Goal: Information Seeking & Learning: Learn about a topic

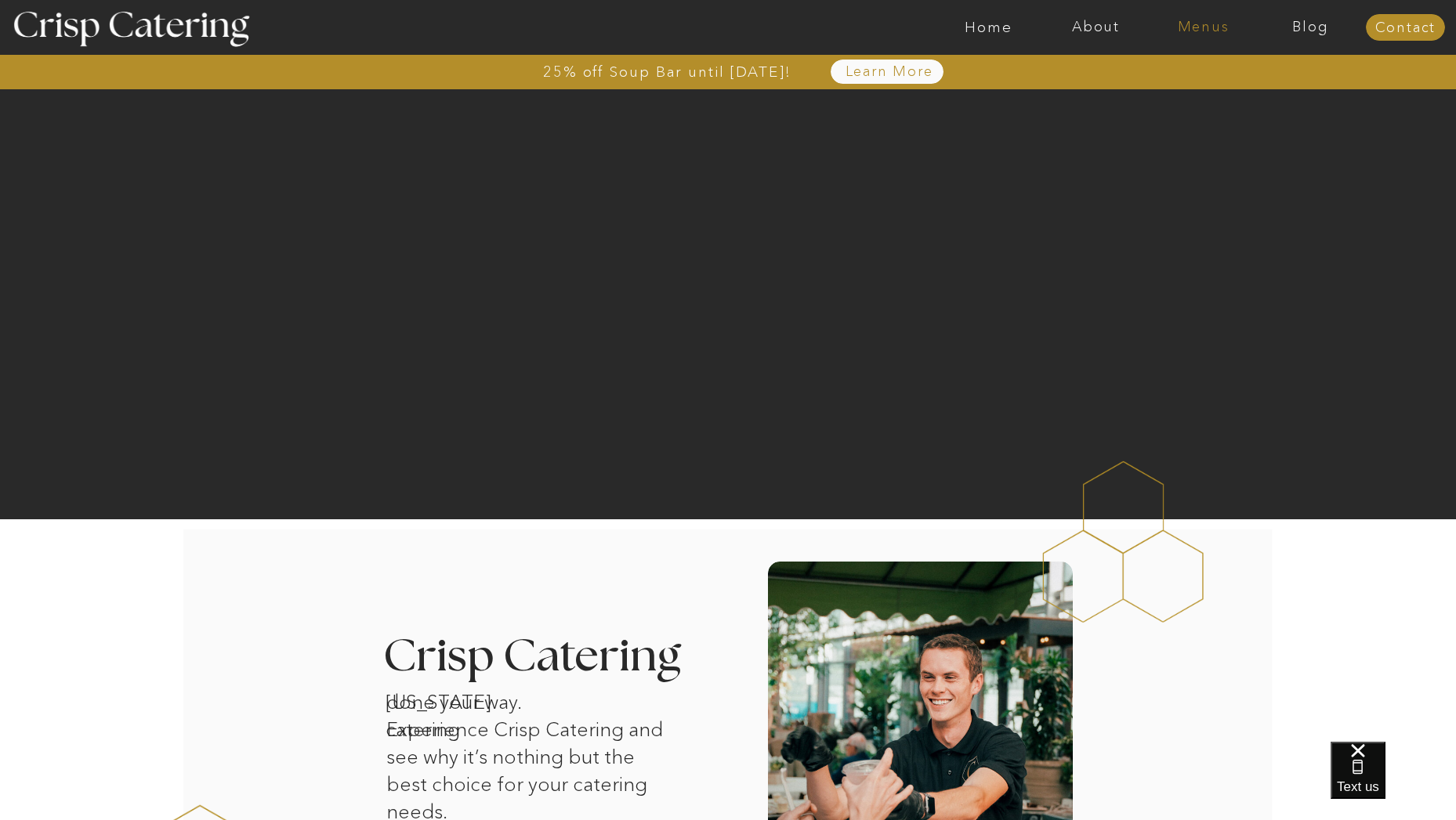
click at [1198, 30] on nav "Menus" at bounding box center [1203, 28] width 108 height 16
click at [1173, 90] on nav "Winter (Sep-Feb)" at bounding box center [1201, 91] width 128 height 15
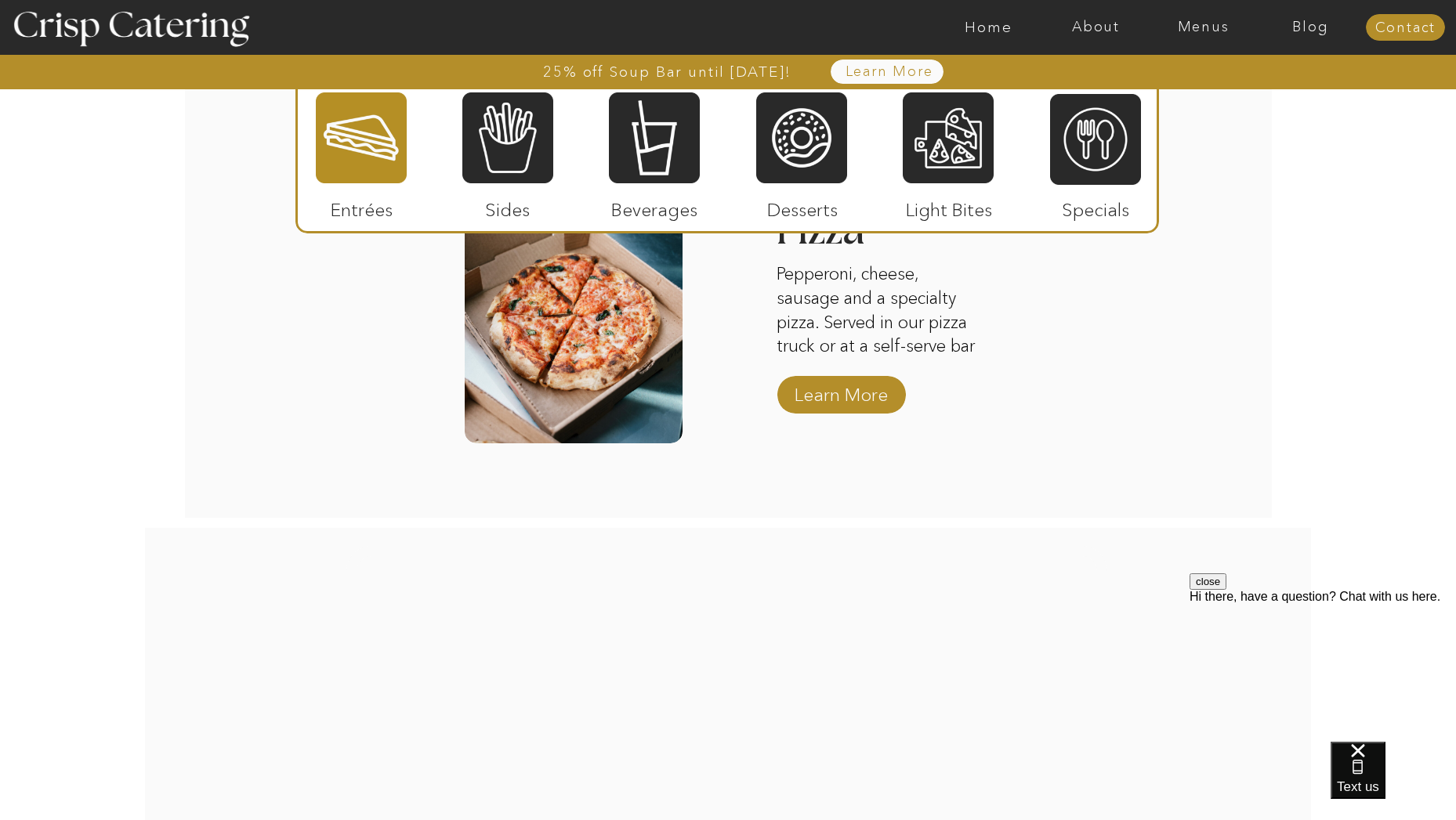
scroll to position [2626, 0]
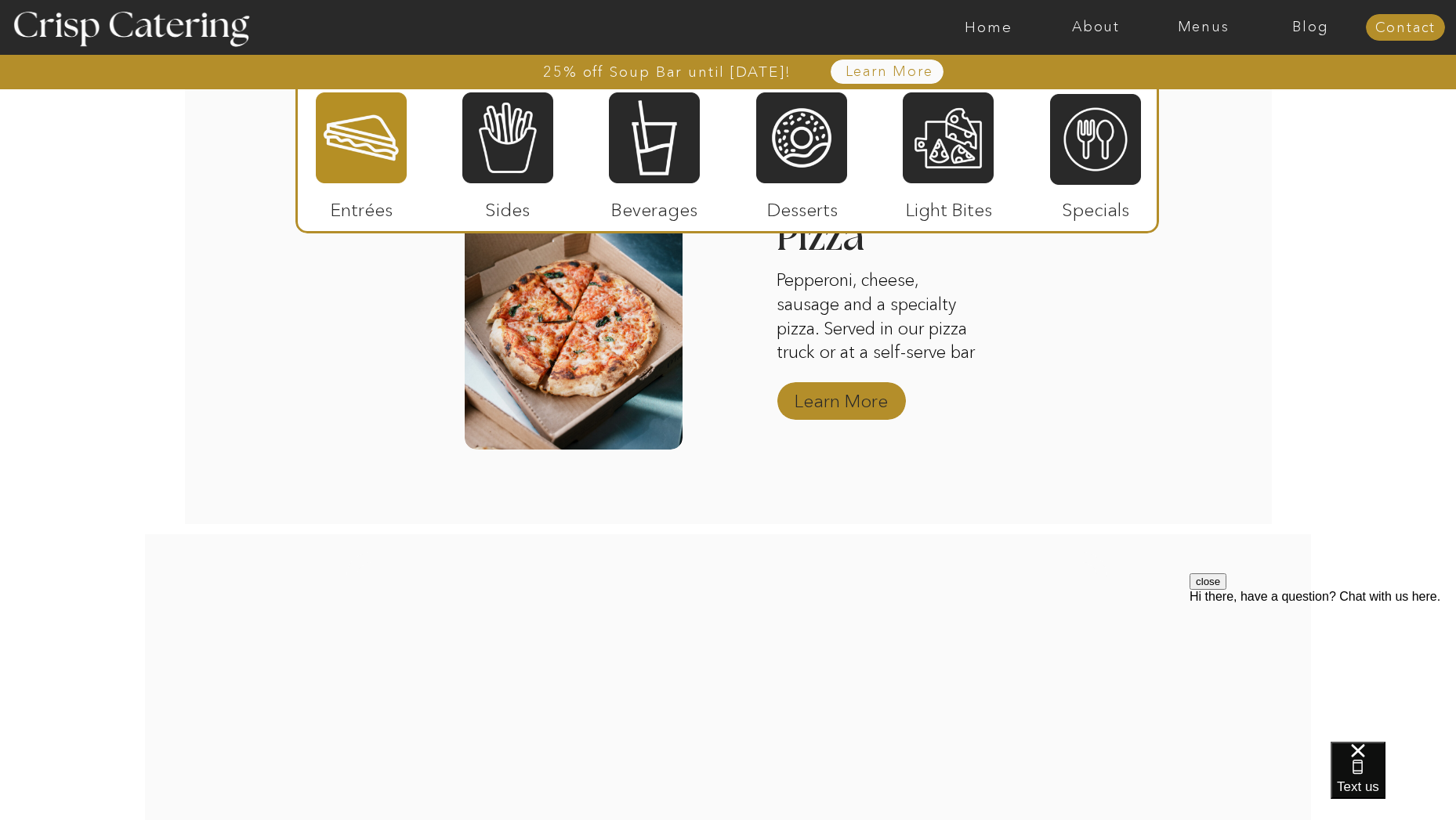
click at [861, 385] on p "Learn More" at bounding box center [841, 397] width 104 height 46
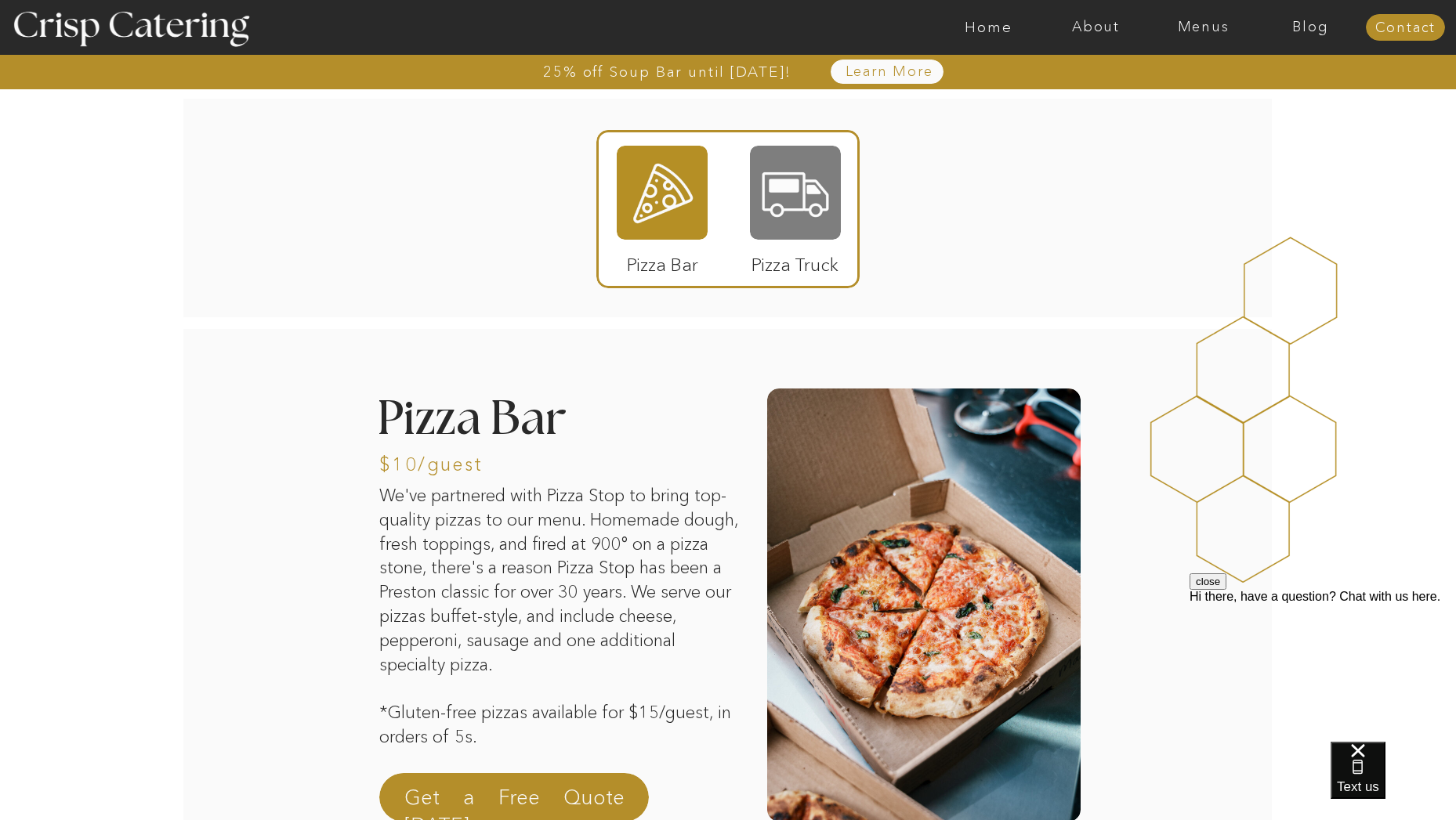
click at [781, 209] on div at bounding box center [794, 192] width 90 height 94
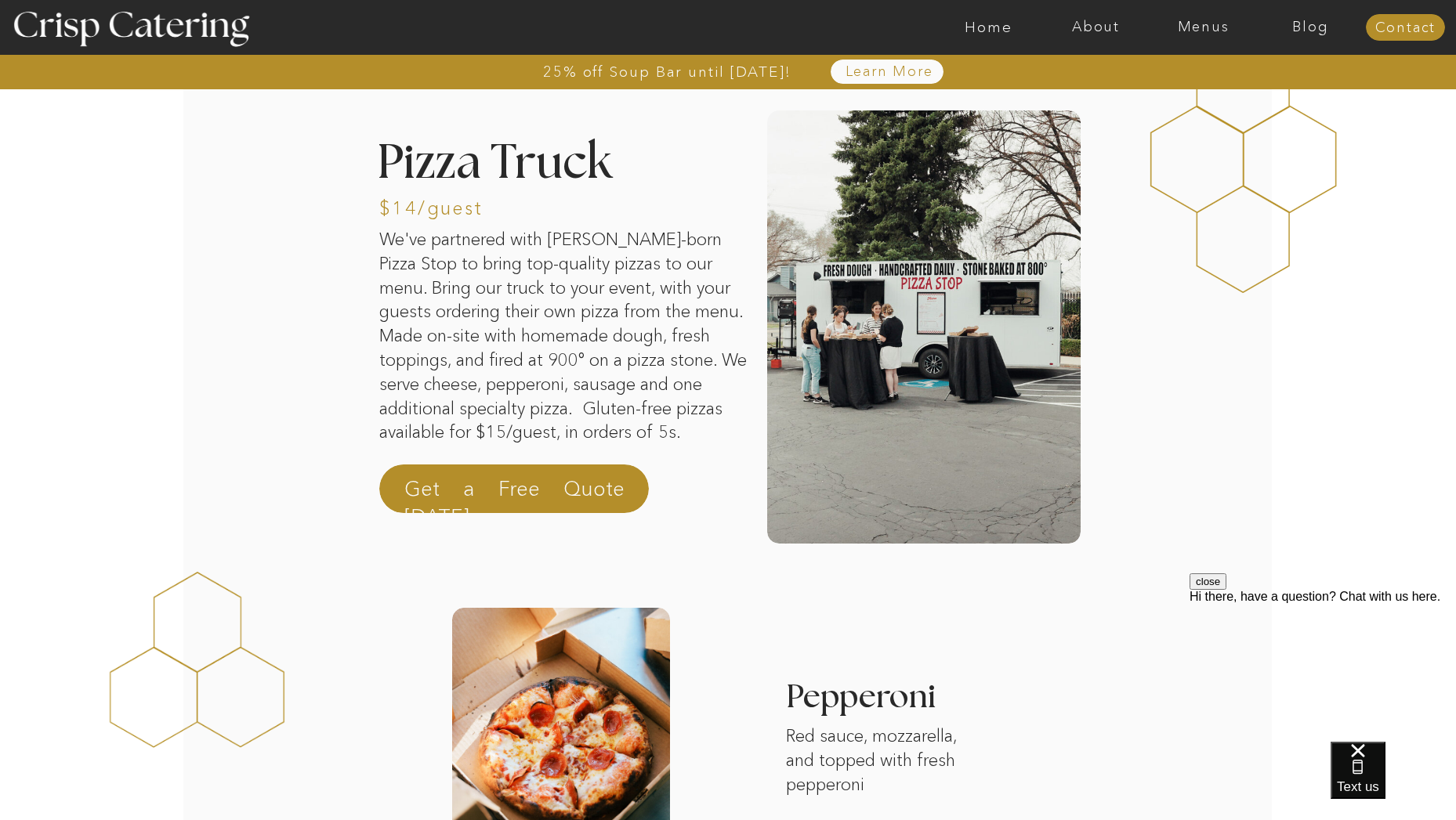
scroll to position [169, 0]
